Goal: Communication & Community: Answer question/provide support

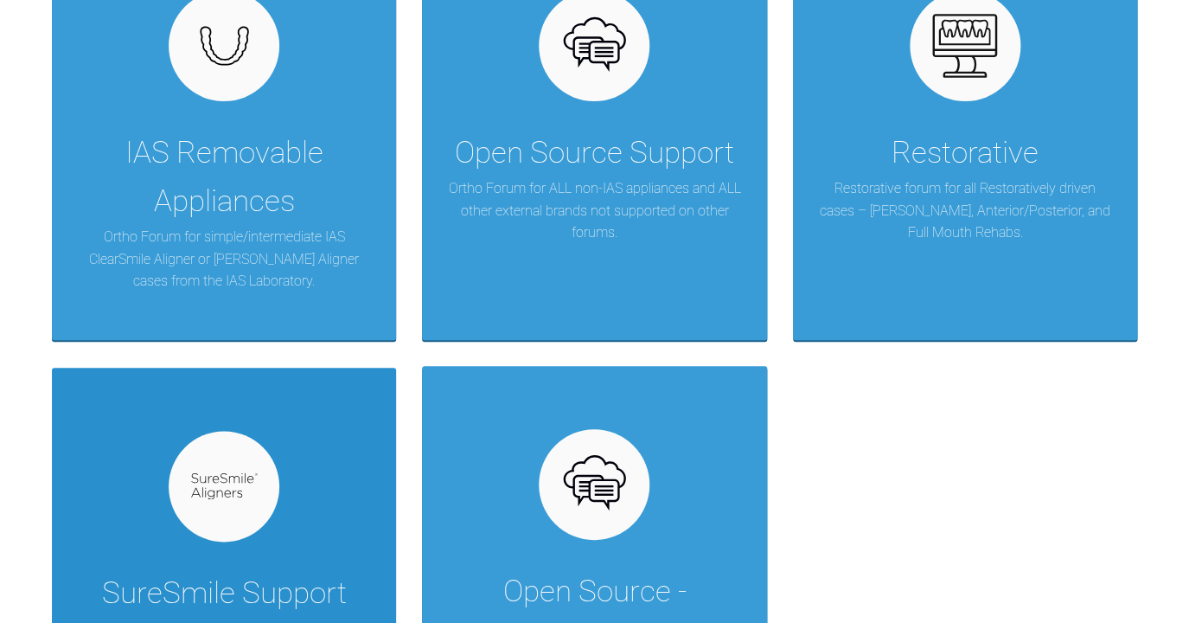
click at [324, 496] on div "SureSmile Support Ortho forum for SureSmile Aligner cases by Dentsply Sirona." at bounding box center [224, 574] width 344 height 413
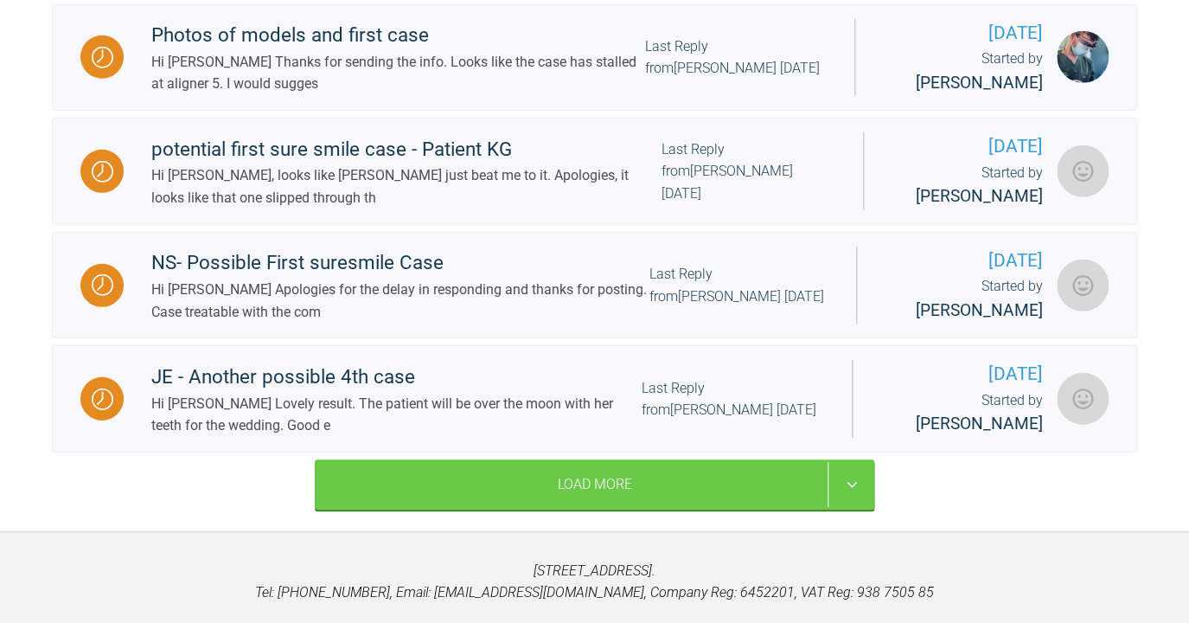
scroll to position [1701, 0]
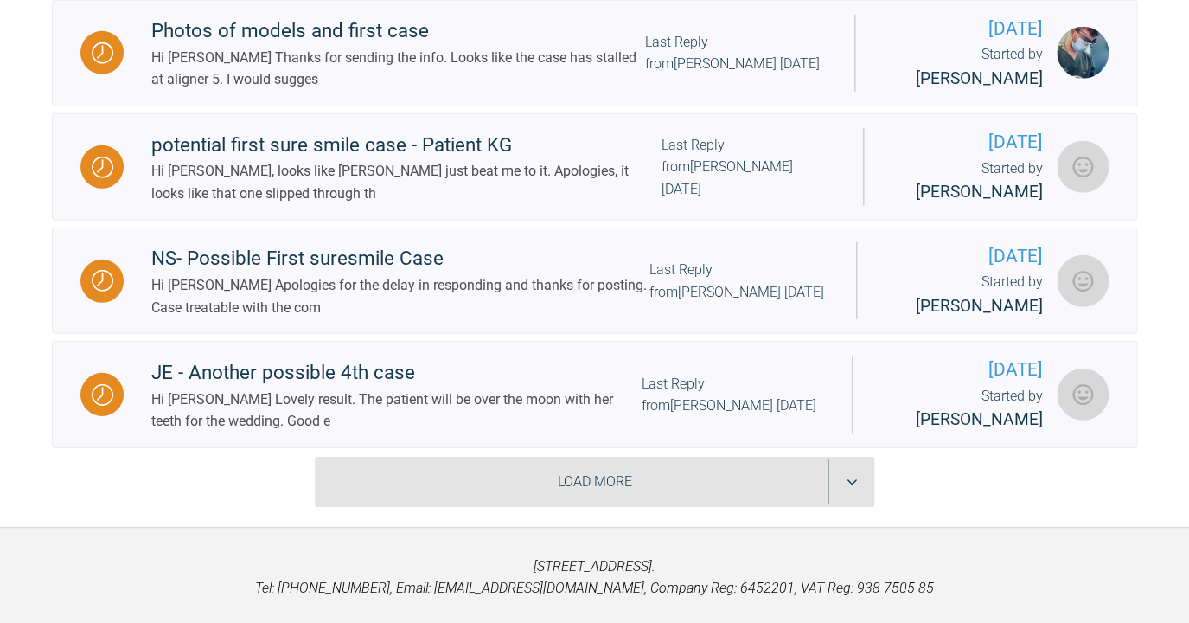
click at [416, 507] on div "Load More" at bounding box center [595, 482] width 561 height 50
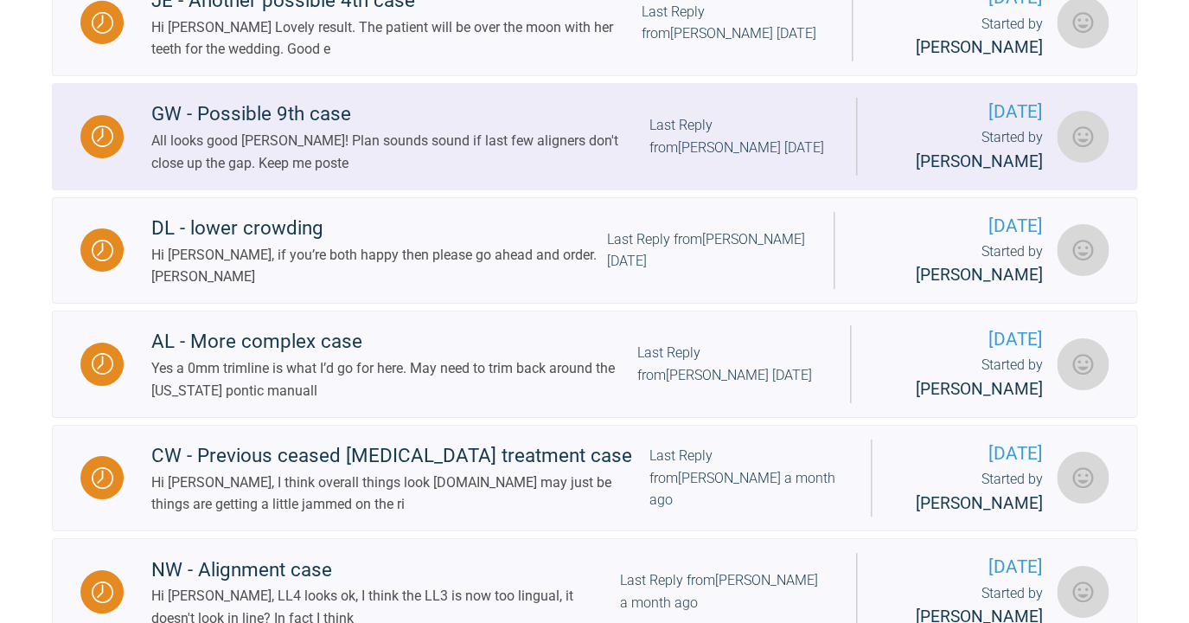
scroll to position [2075, 0]
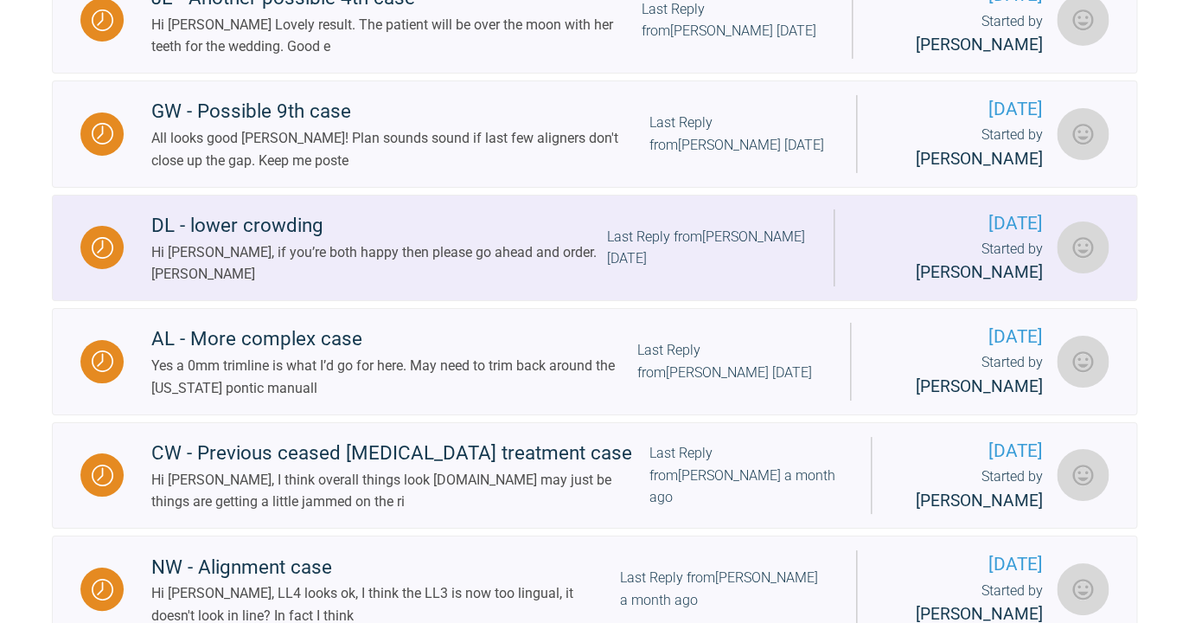
click at [518, 285] on div "Hi [PERSON_NAME], if you’re both happy then please go ahead and order. [PERSON_…" at bounding box center [379, 263] width 456 height 44
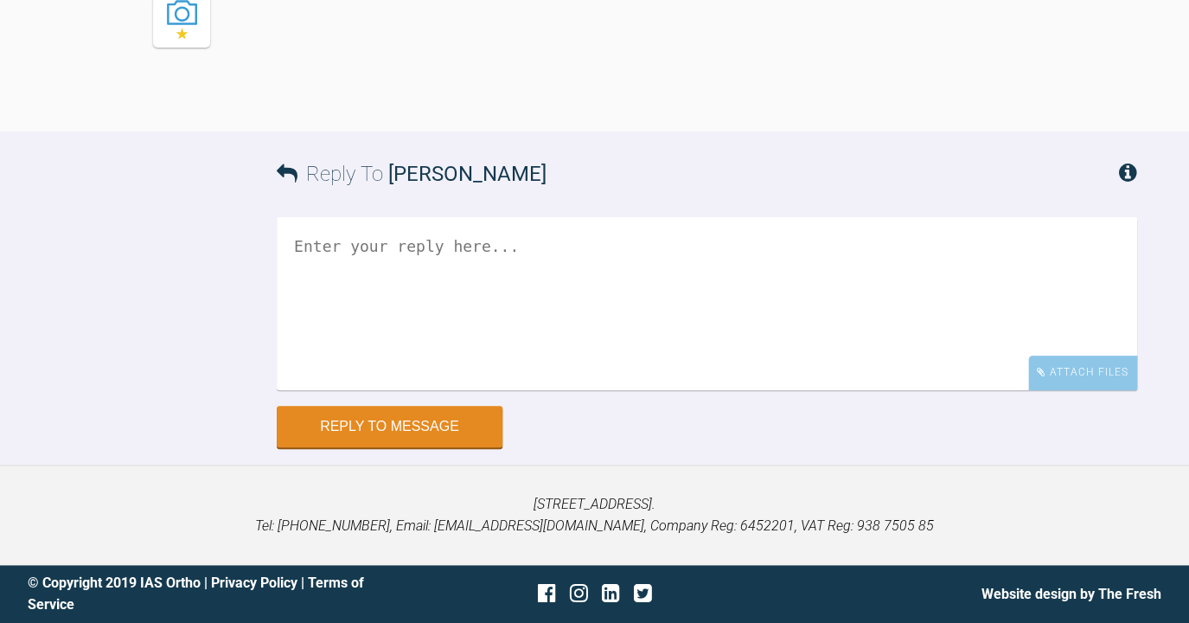
scroll to position [12333, 0]
click at [512, 367] on textarea at bounding box center [707, 303] width 861 height 173
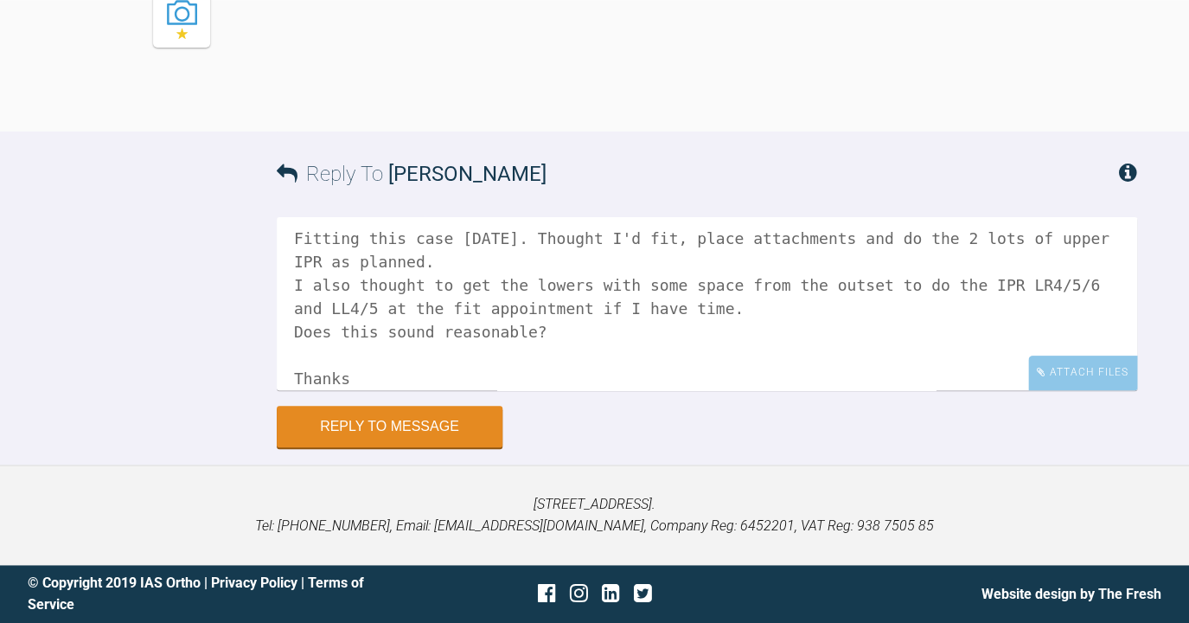
scroll to position [78, 0]
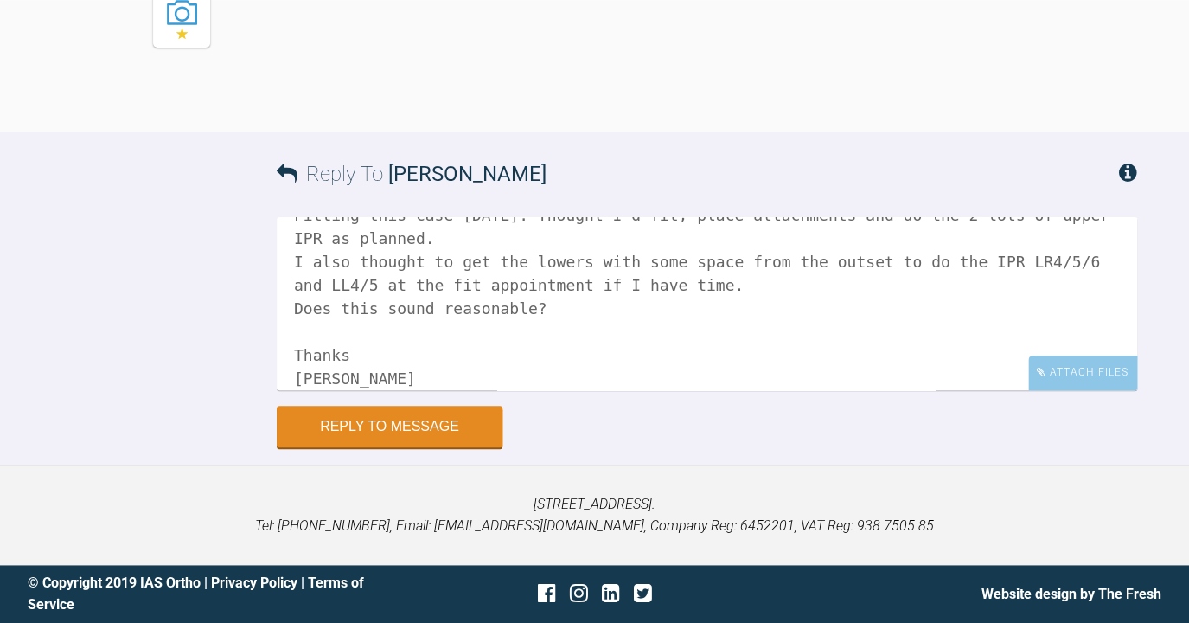
click at [778, 367] on textarea "Hi [PERSON_NAME], Fitting this case [DATE]. Thought I'd fit, place attachments …" at bounding box center [707, 303] width 861 height 173
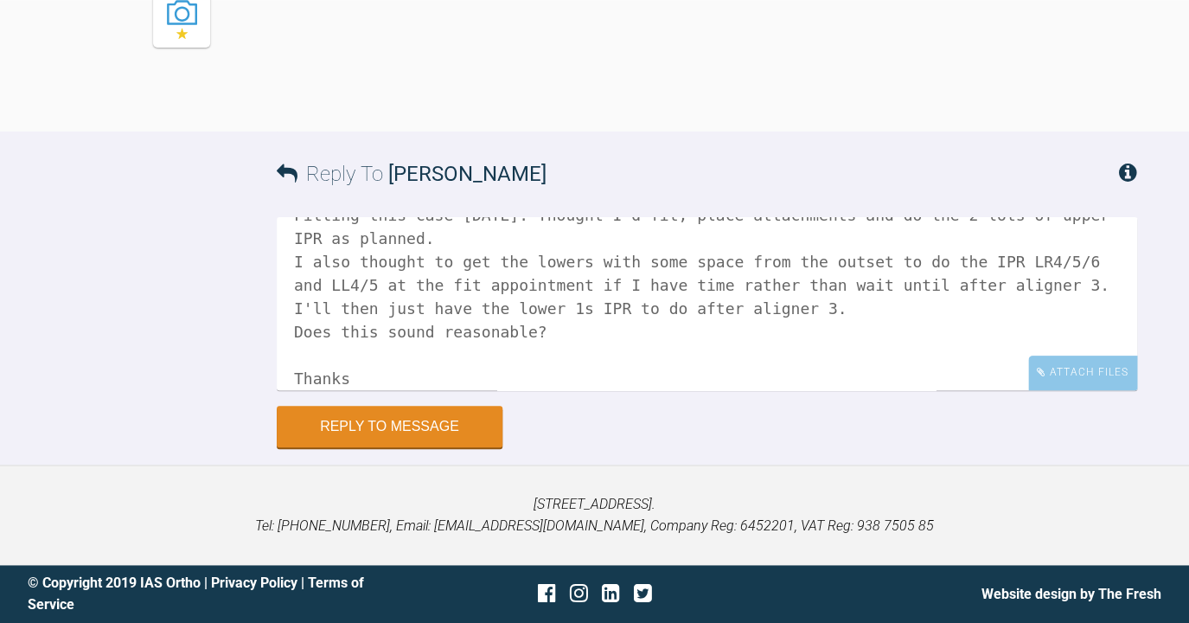
type textarea "Hi [PERSON_NAME], Fitting this case [DATE]. Thought I'd fit, place attachments …"
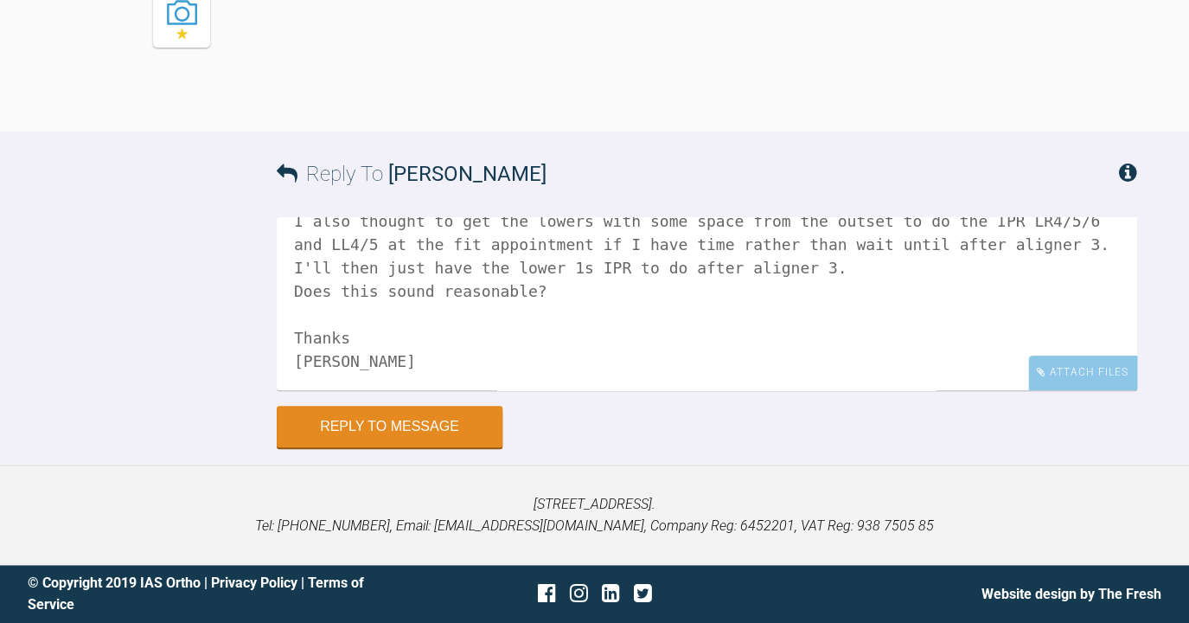
scroll to position [0, 0]
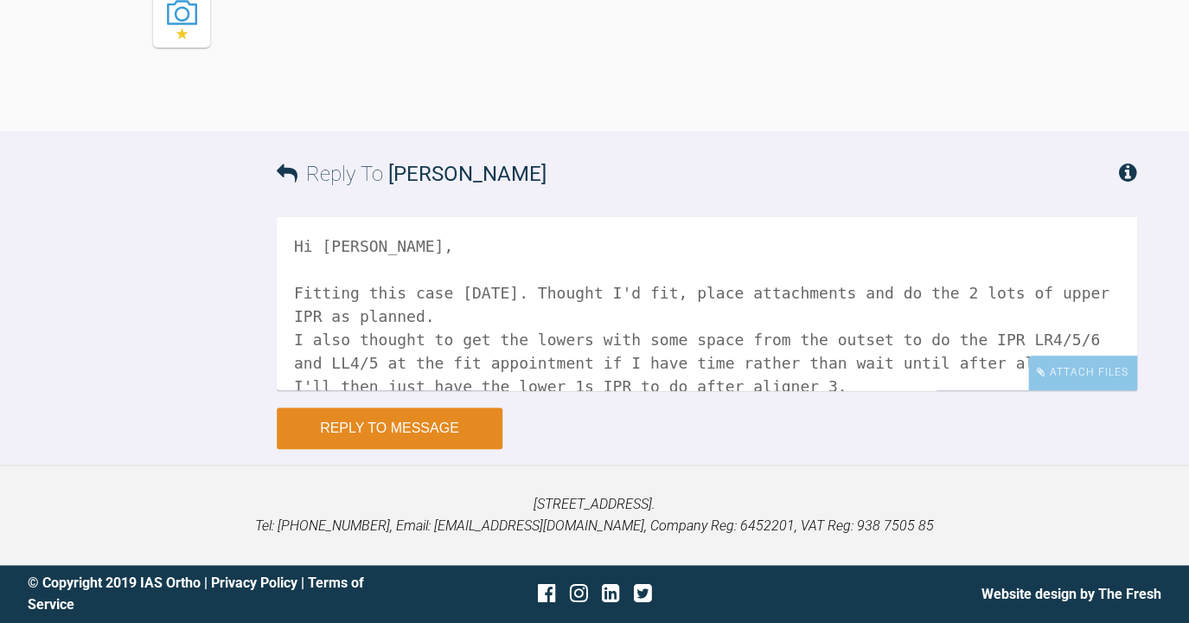
click at [430, 449] on button "Reply to Message" at bounding box center [390, 428] width 226 height 42
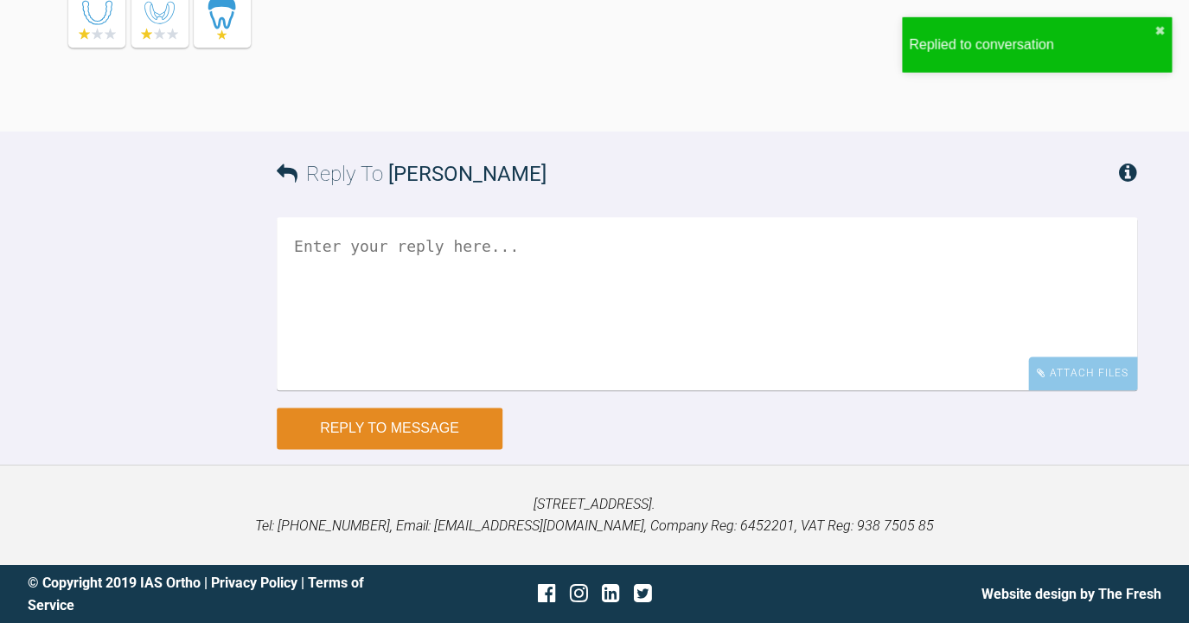
scroll to position [12782, 0]
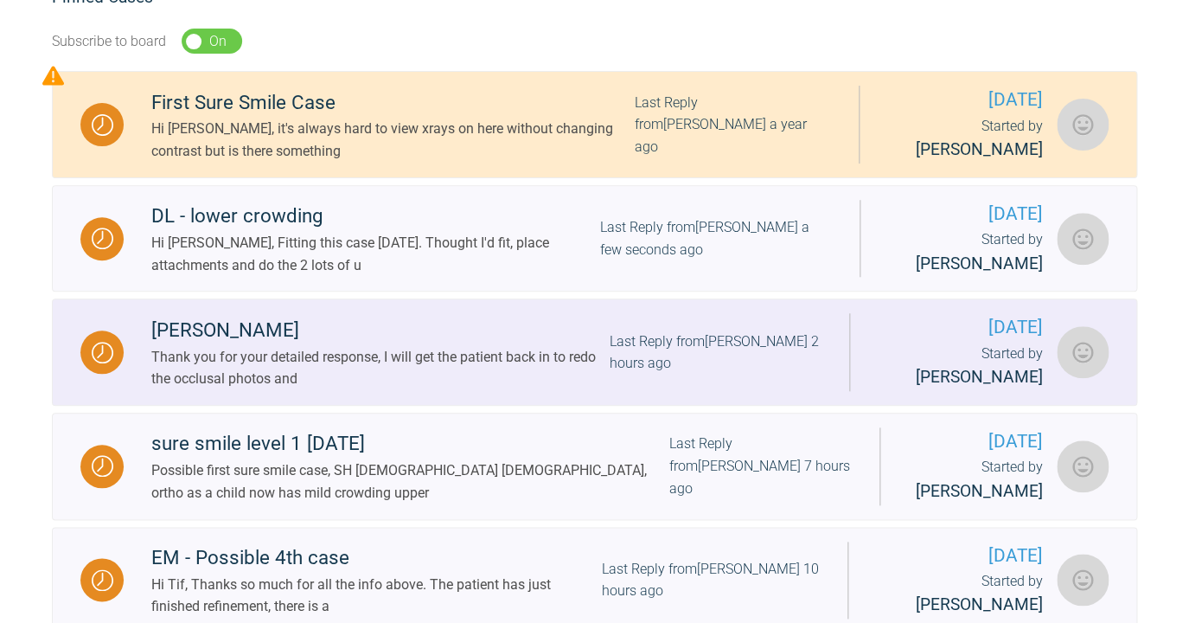
click at [365, 335] on div "[PERSON_NAME]" at bounding box center [380, 330] width 458 height 31
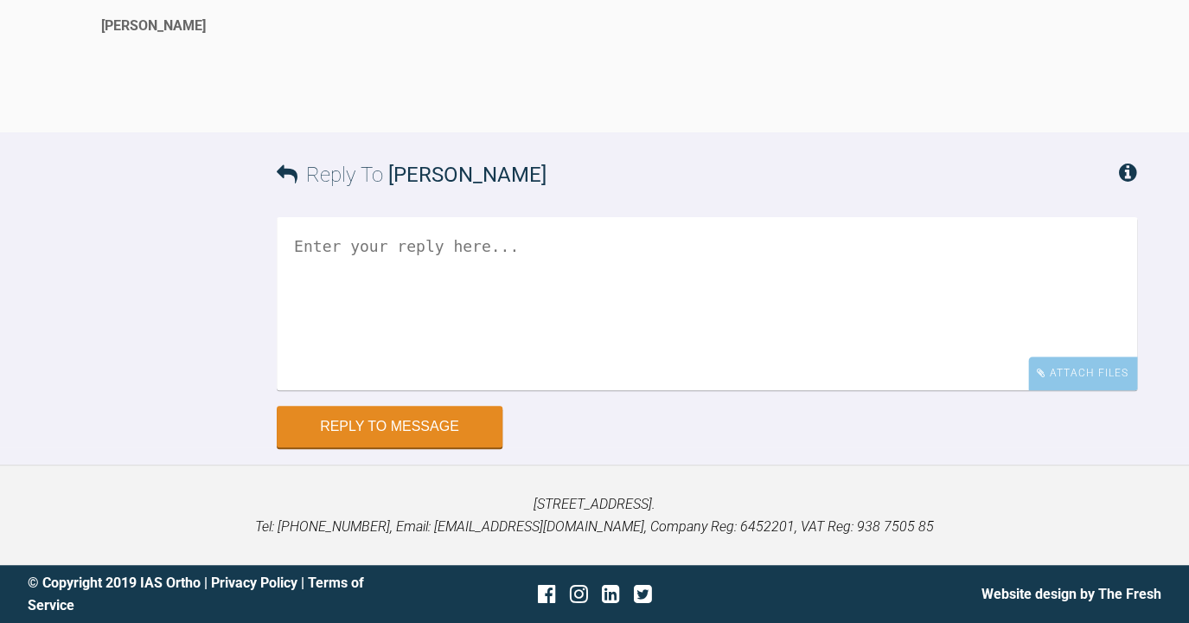
scroll to position [2868, 0]
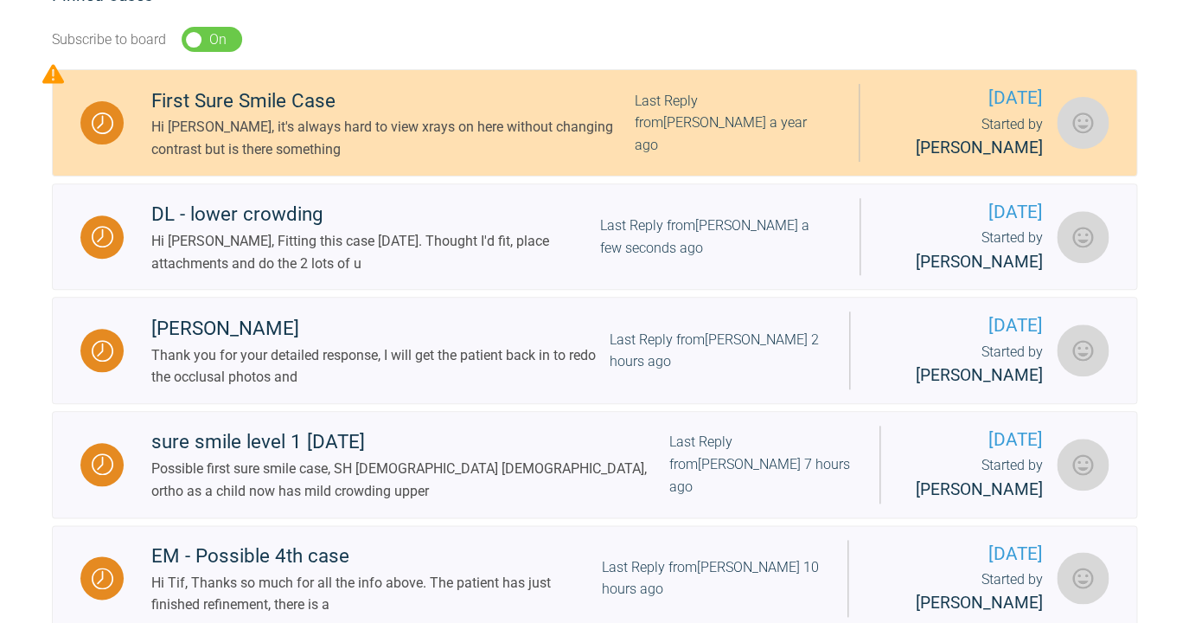
scroll to position [385, 0]
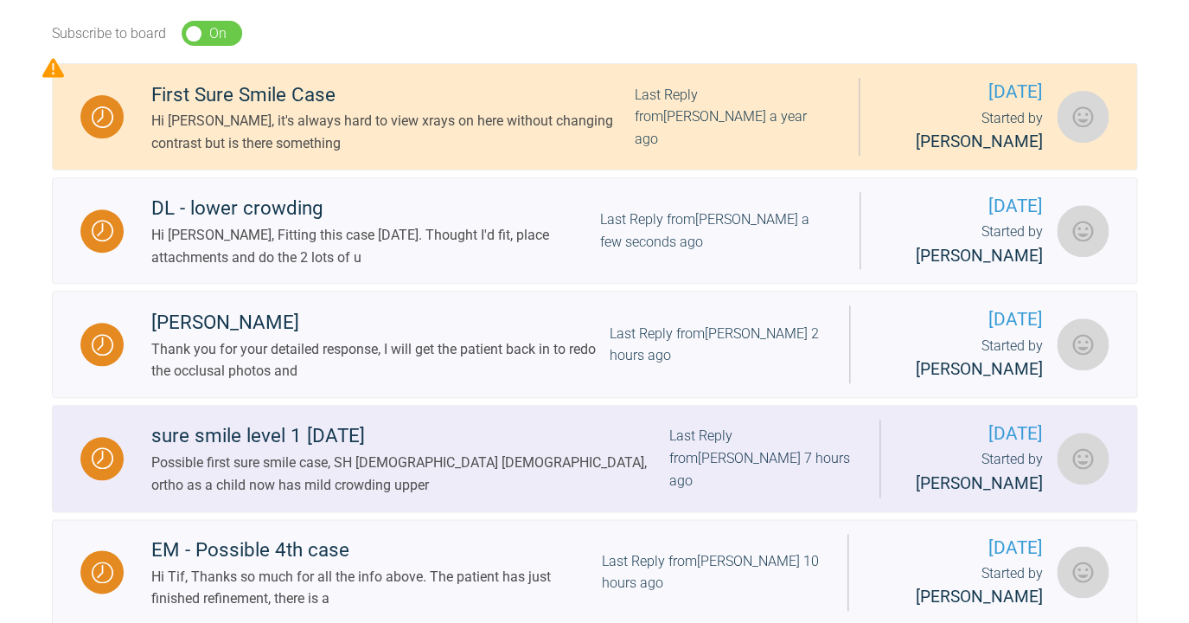
click at [529, 486] on div "Possible first sure smile case, SH [DEMOGRAPHIC_DATA] [DEMOGRAPHIC_DATA], ortho…" at bounding box center [410, 474] width 518 height 44
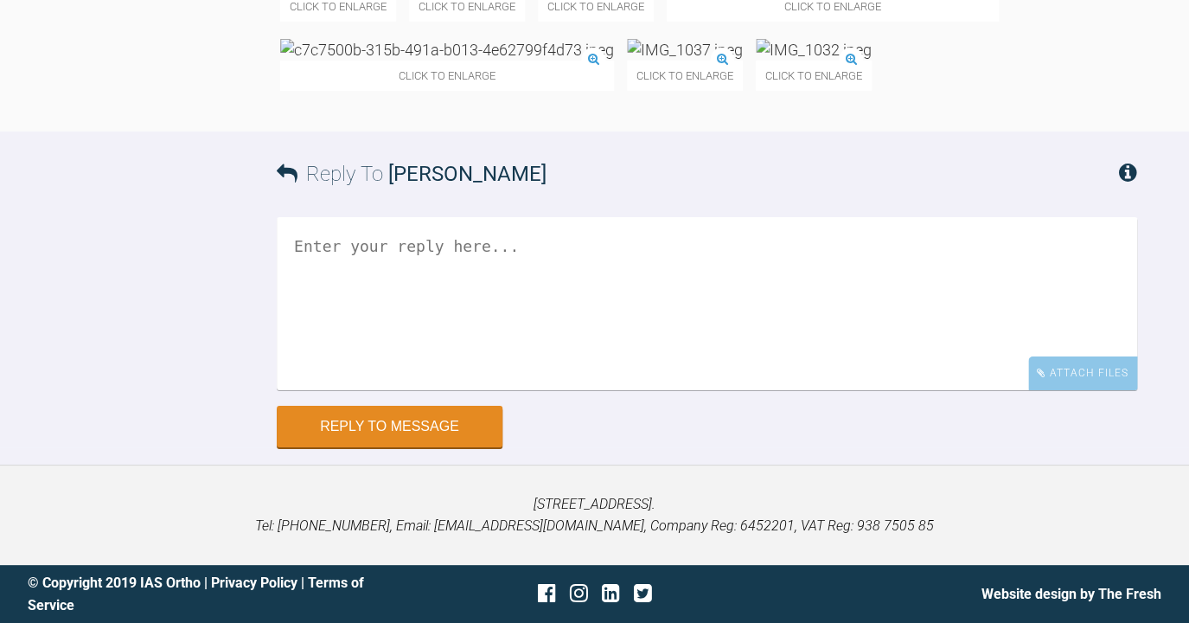
scroll to position [2053, 0]
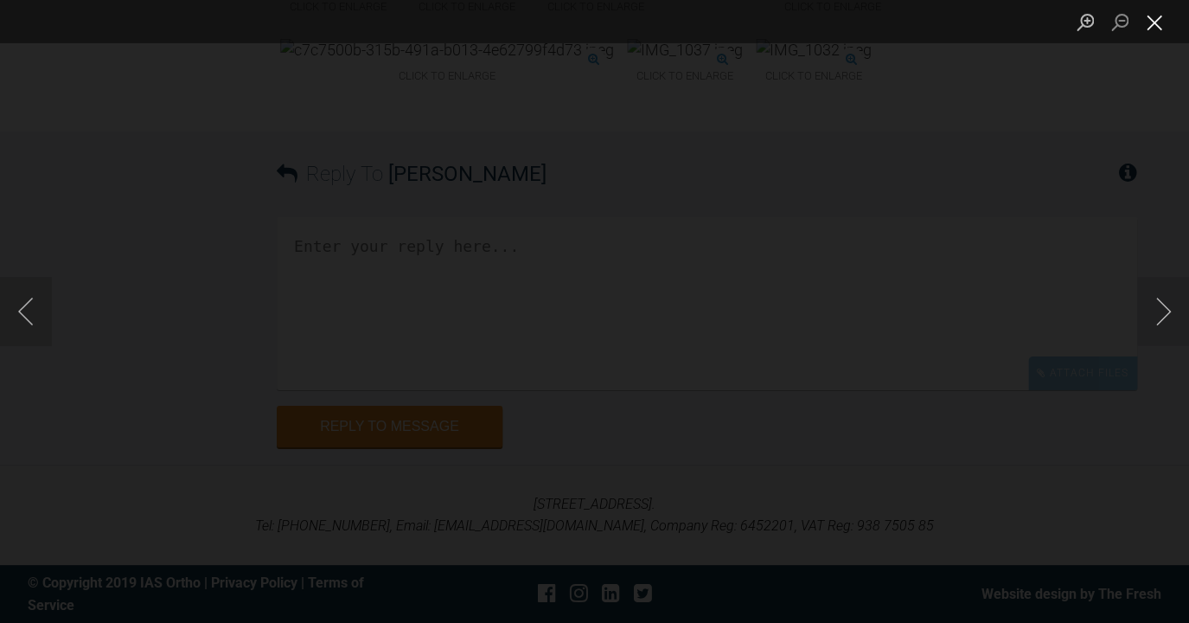
click at [1157, 29] on button "Close lightbox" at bounding box center [1155, 22] width 35 height 30
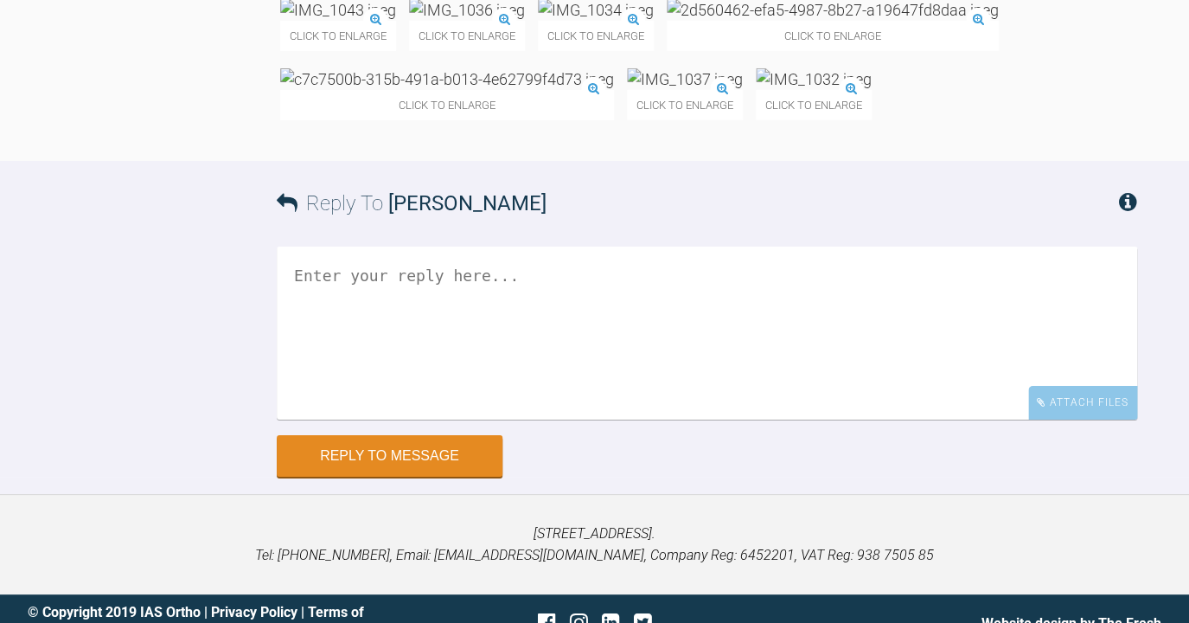
scroll to position [1790, 0]
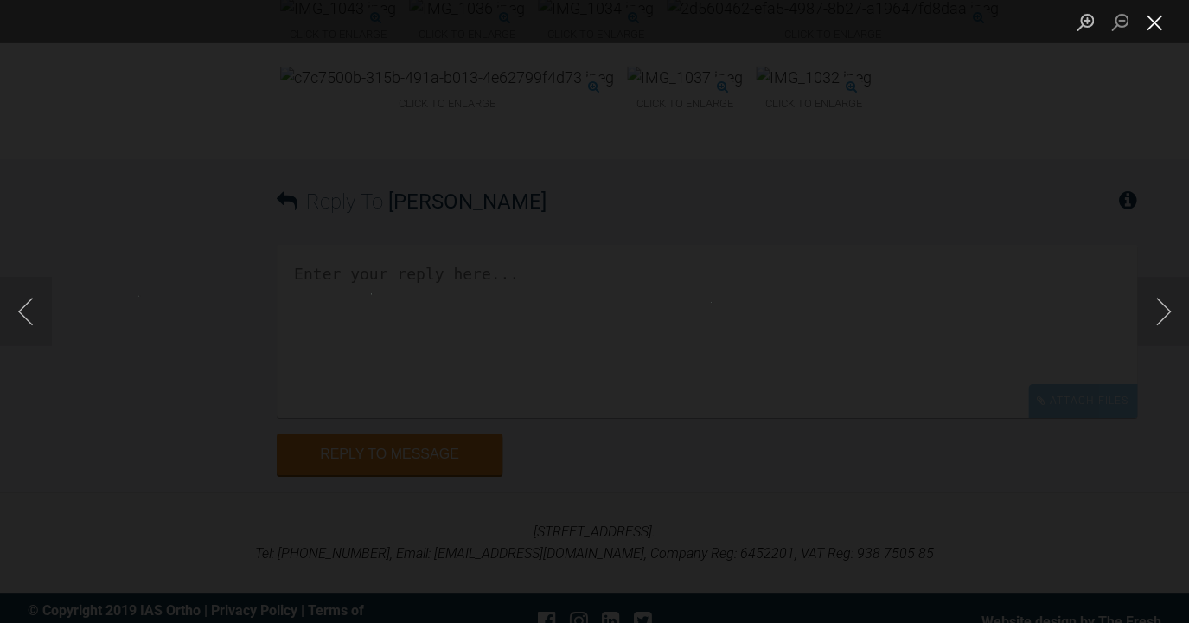
click at [1145, 30] on button "Close lightbox" at bounding box center [1155, 22] width 35 height 30
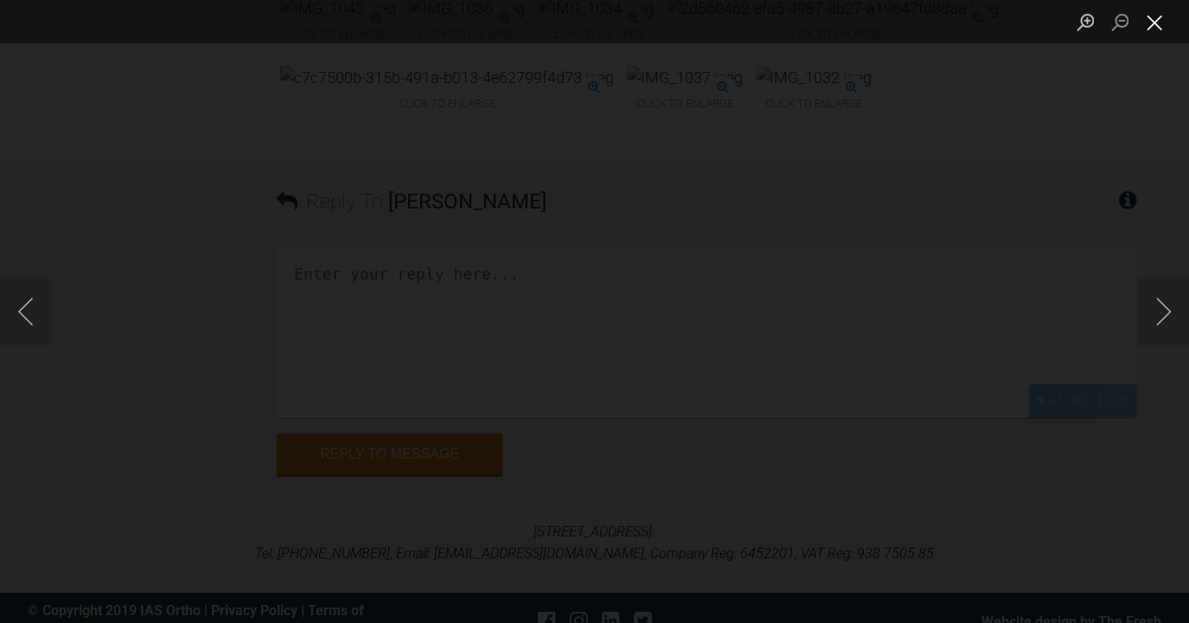
click at [1158, 16] on button "Close lightbox" at bounding box center [1155, 22] width 35 height 30
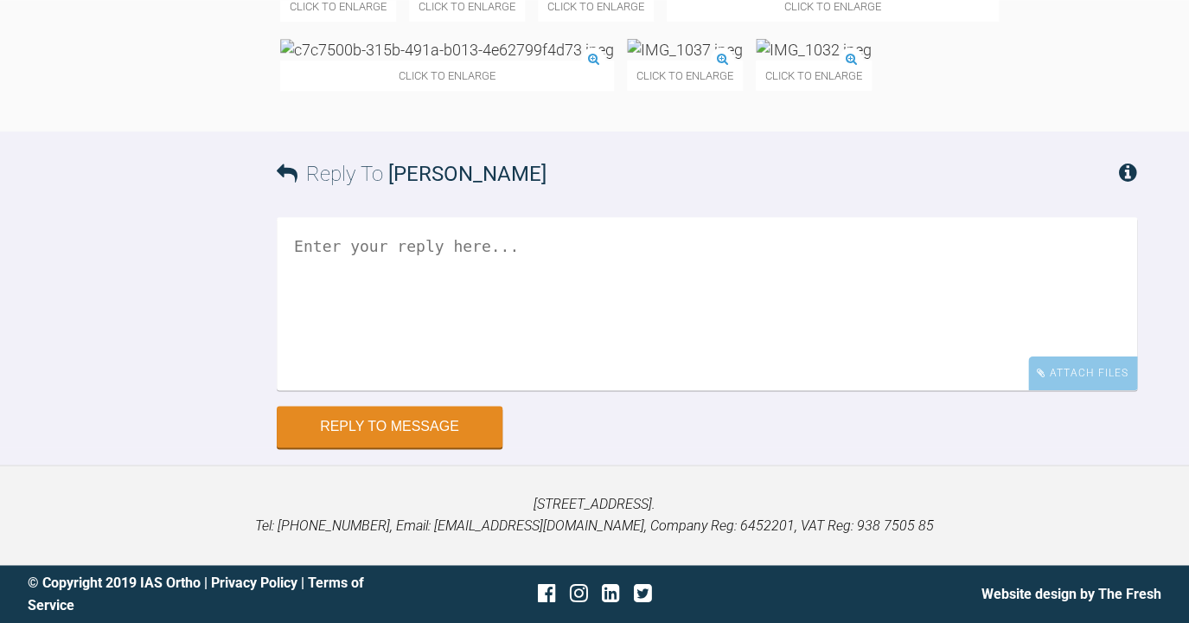
scroll to position [2523, 0]
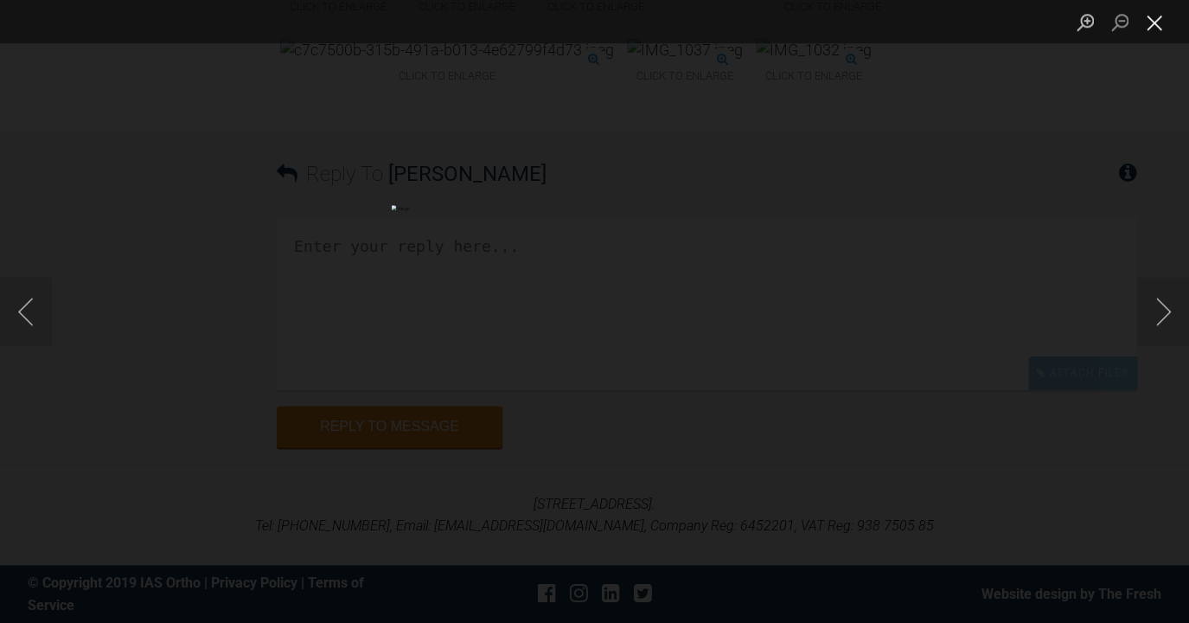
click at [1159, 28] on button "Close lightbox" at bounding box center [1155, 22] width 35 height 30
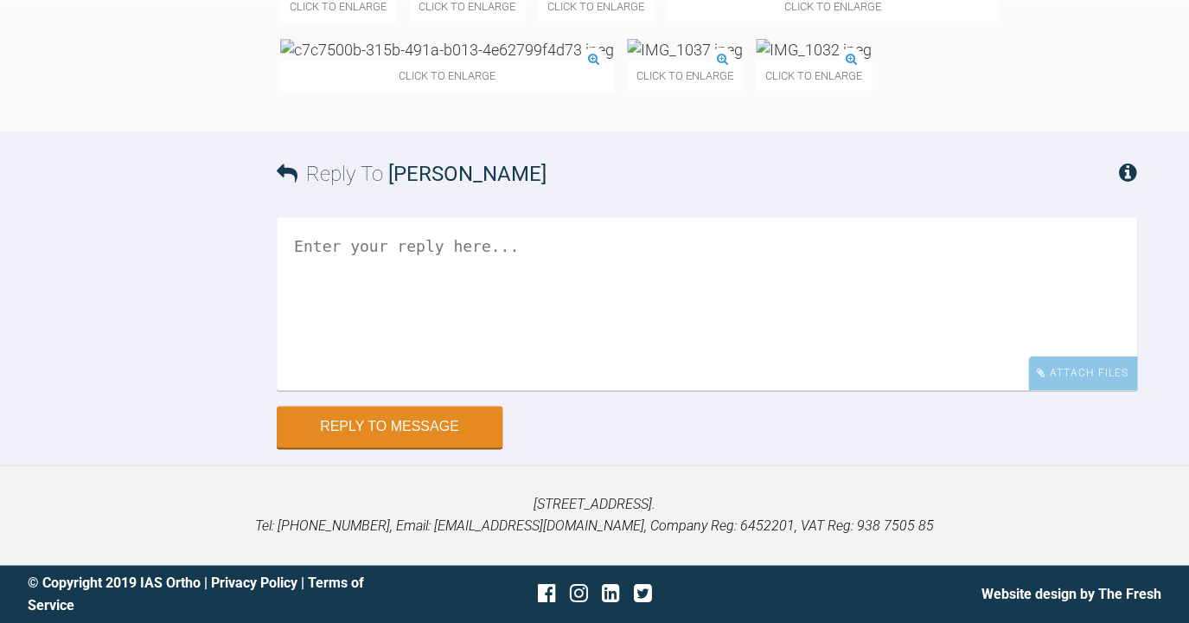
click at [583, 61] on img at bounding box center [447, 50] width 334 height 22
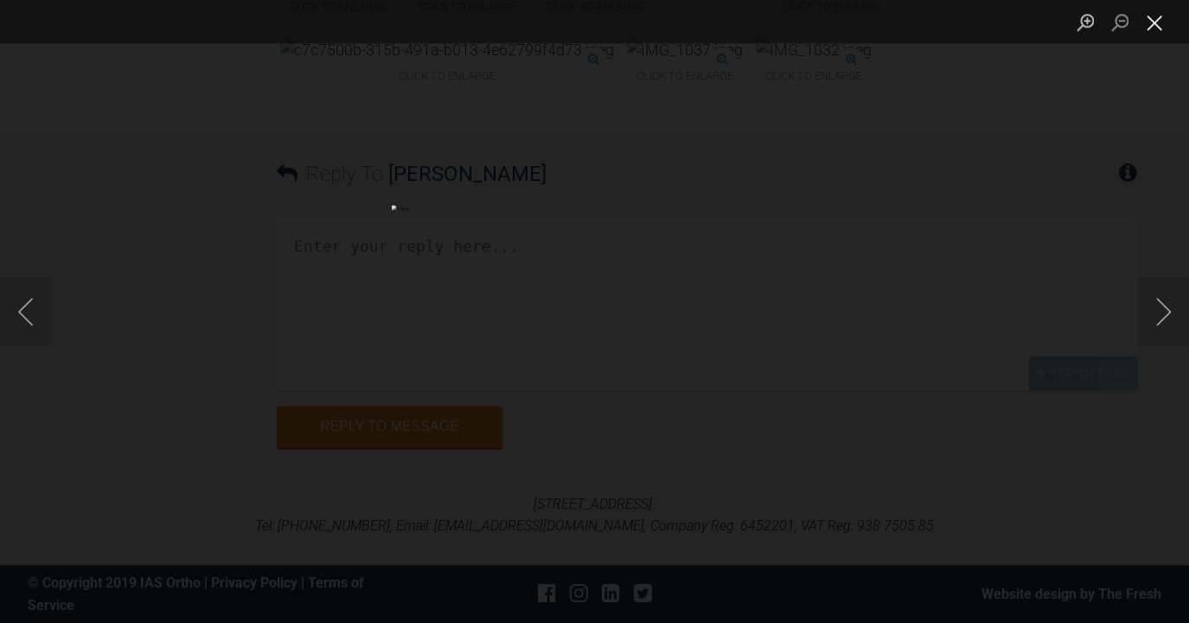
click at [1157, 28] on button "Close lightbox" at bounding box center [1155, 22] width 35 height 30
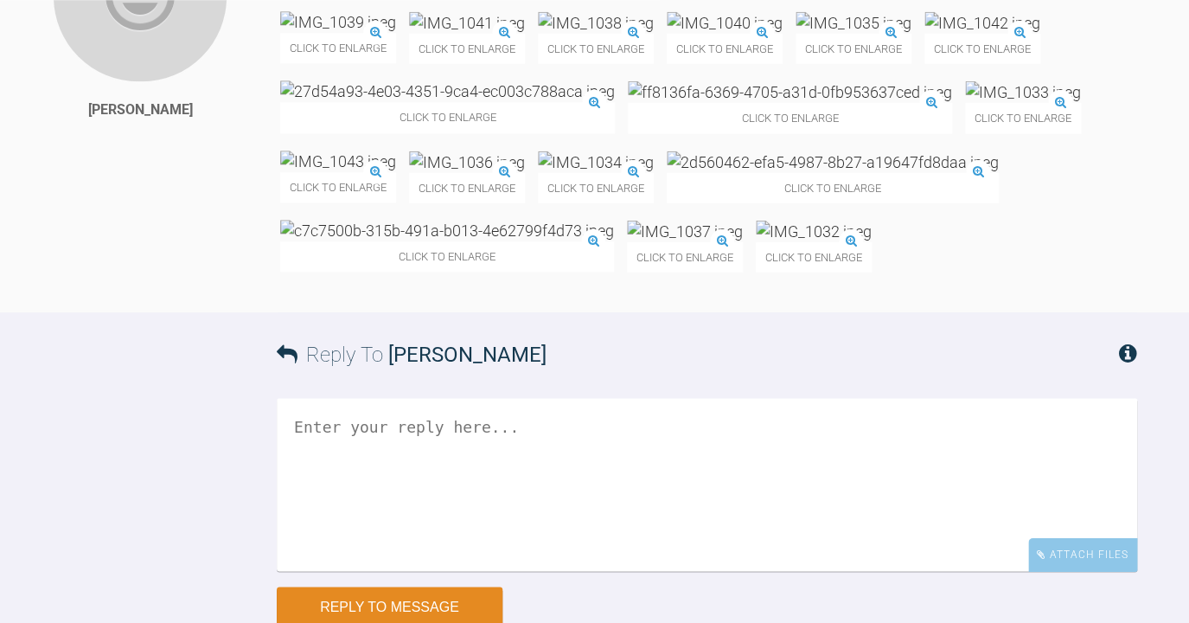
scroll to position [1621, 0]
